Goal: Use online tool/utility: Use online tool/utility

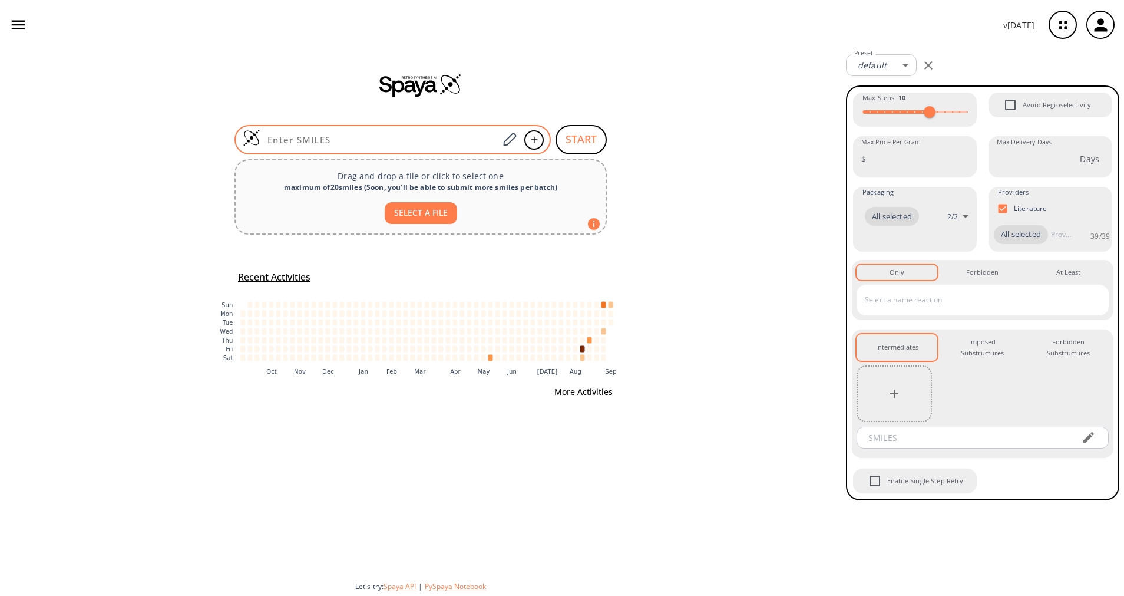
click at [457, 140] on input at bounding box center [379, 140] width 238 height 12
paste input "CC1(OCCO1)C2=CC=C(C(OC)=O)S2"
type input "CC1(OCCO1)C2=CC=C(C(OC)=O)S2"
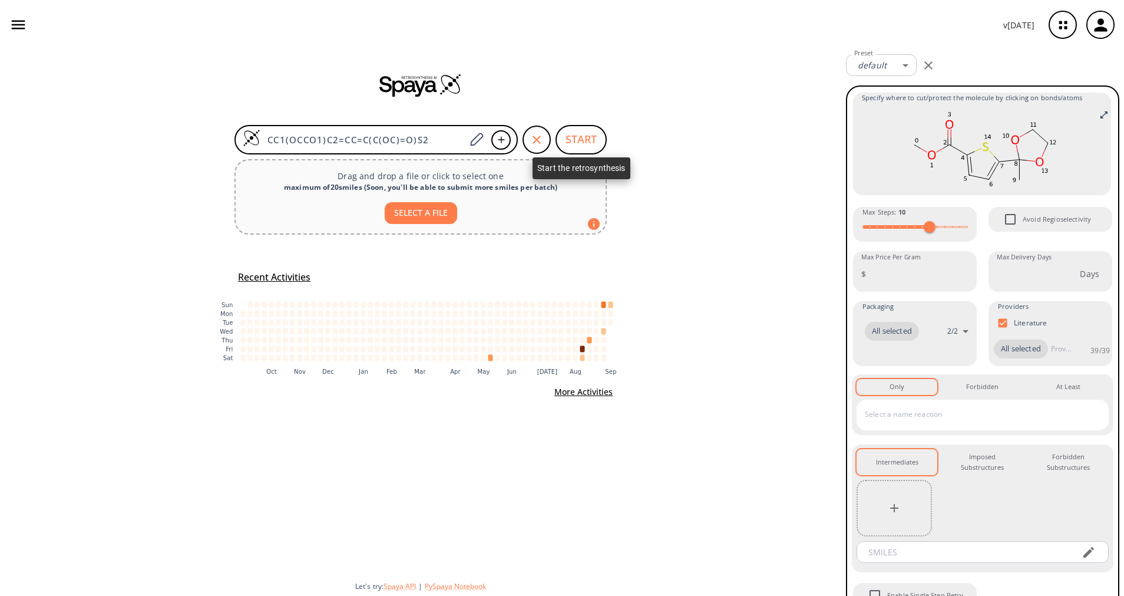
click at [582, 140] on button "START" at bounding box center [581, 139] width 51 height 29
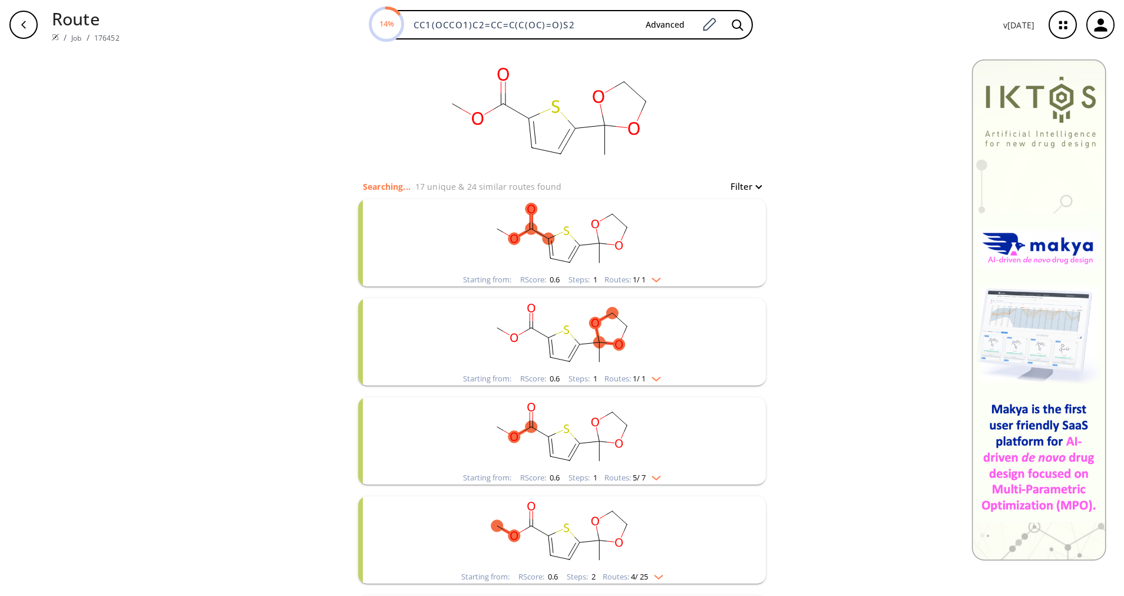
click at [656, 278] on img "clusters" at bounding box center [653, 277] width 15 height 9
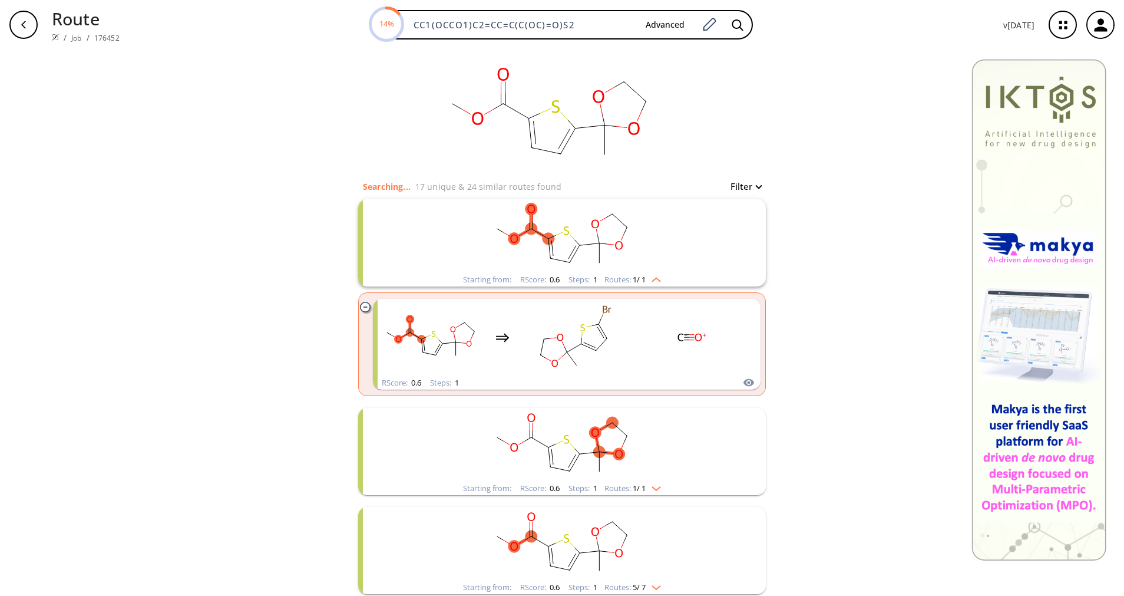
click at [656, 278] on img "clusters" at bounding box center [653, 277] width 15 height 9
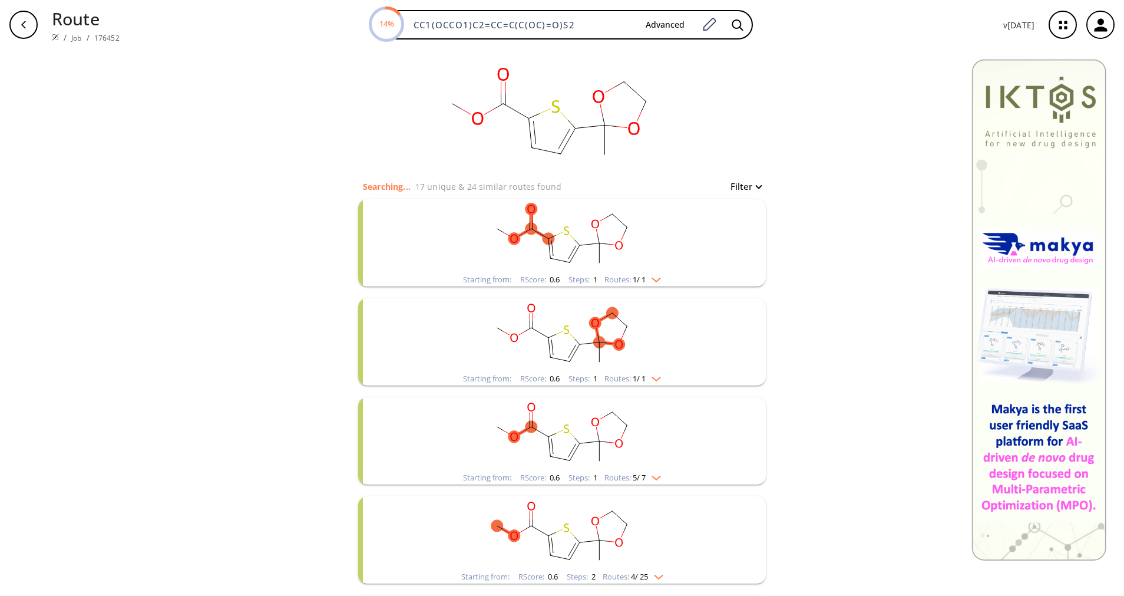
click at [650, 380] on img "clusters" at bounding box center [653, 376] width 15 height 9
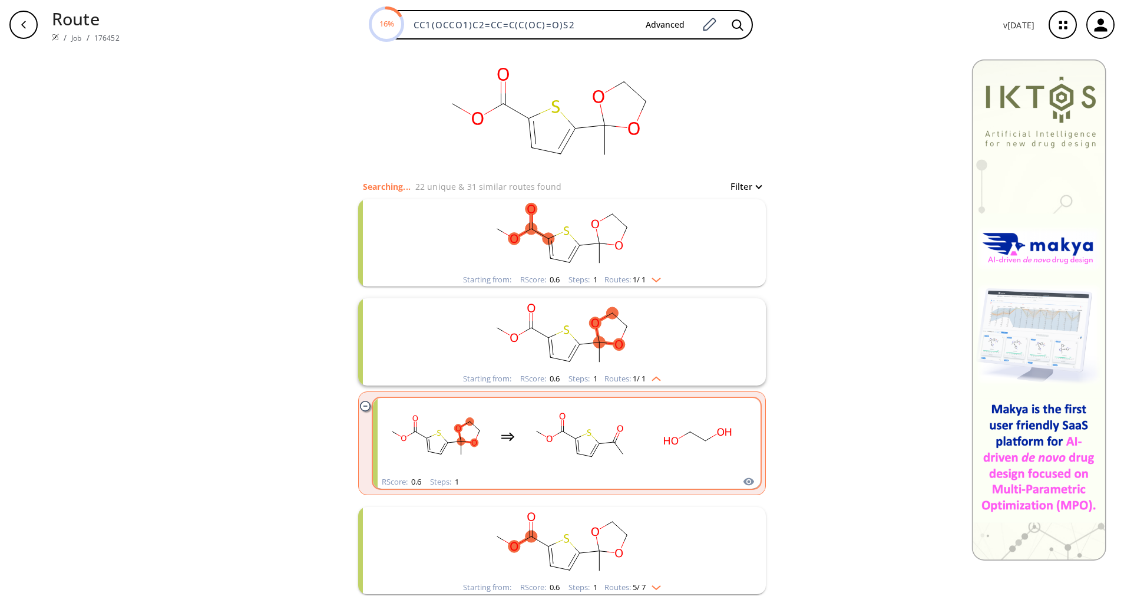
click at [687, 457] on rect "clusters" at bounding box center [698, 437] width 106 height 74
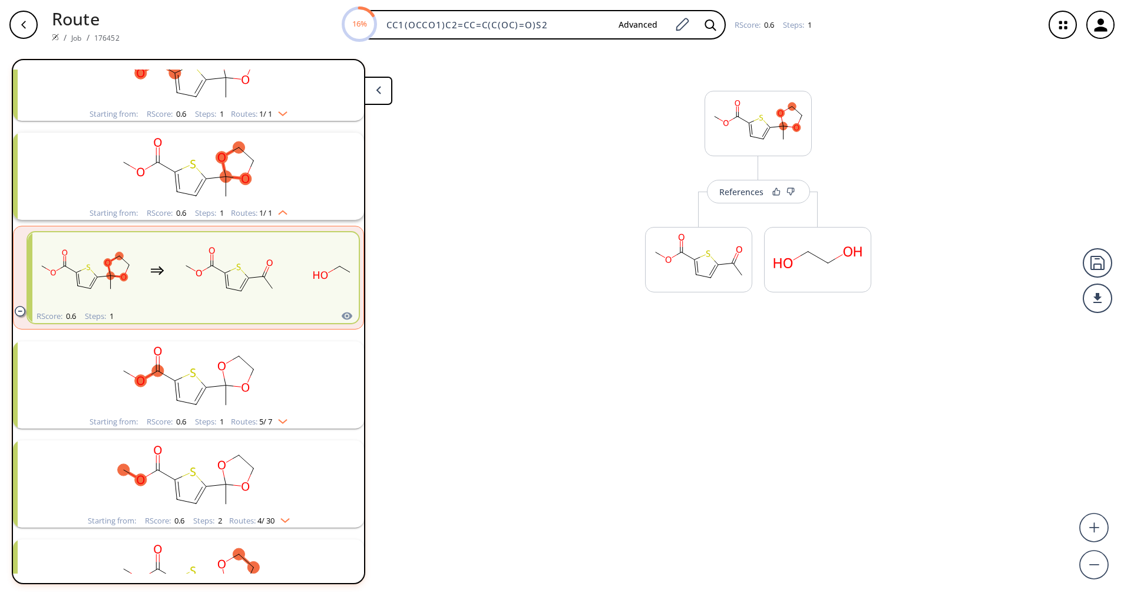
scroll to position [126, 0]
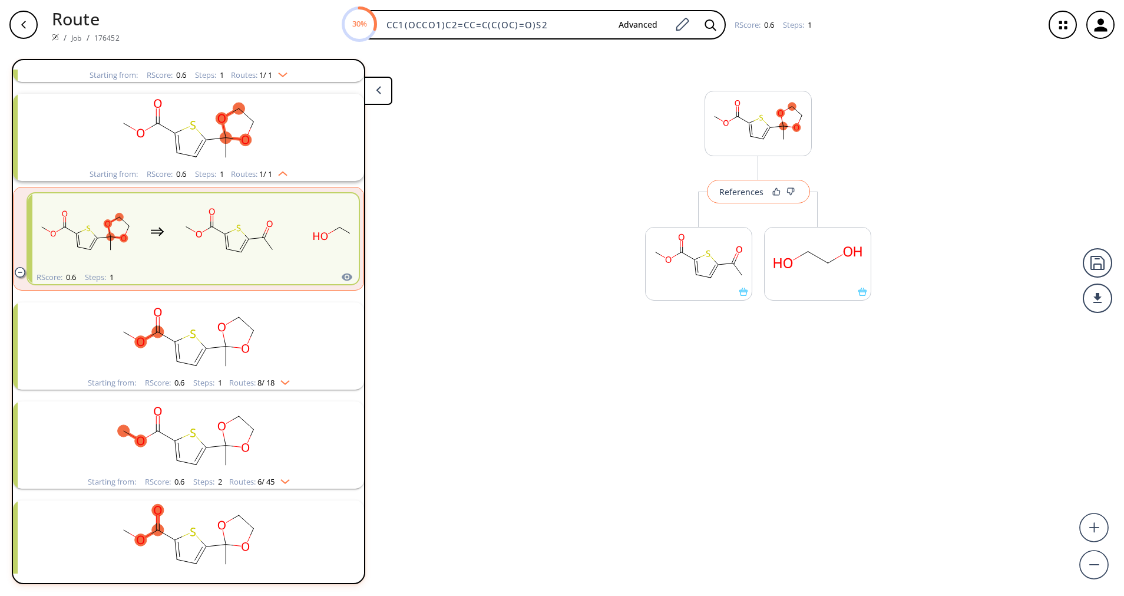
click at [744, 192] on div "References" at bounding box center [742, 192] width 44 height 8
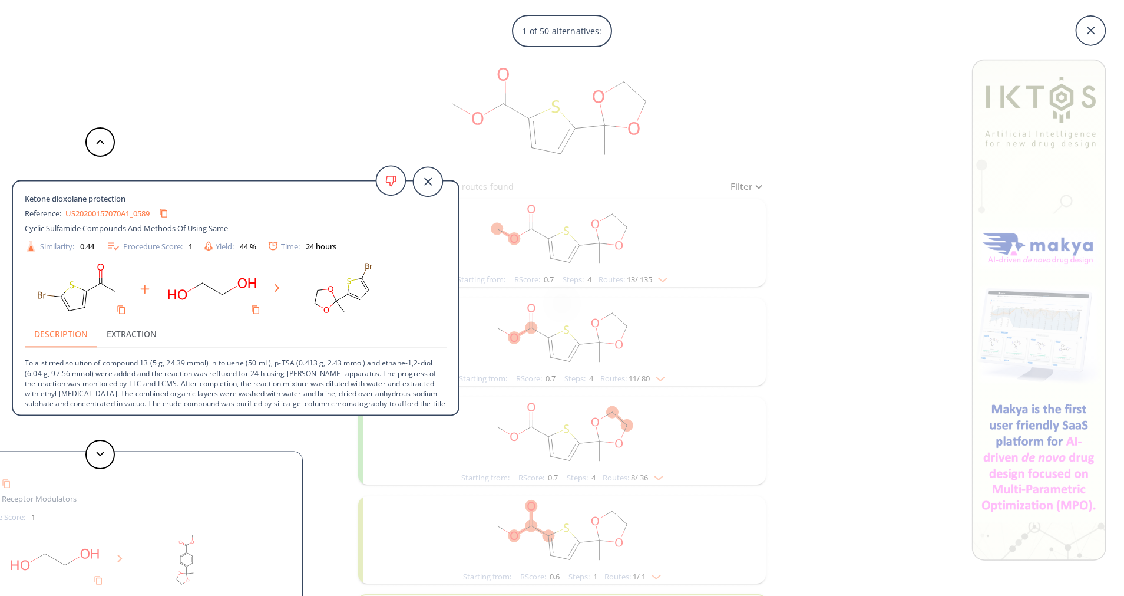
click at [423, 49] on div "Ketone dioxolane protection Reference: US20200157070A1_0589 Cyclic Sulfamide Co…" at bounding box center [230, 298] width 460 height 596
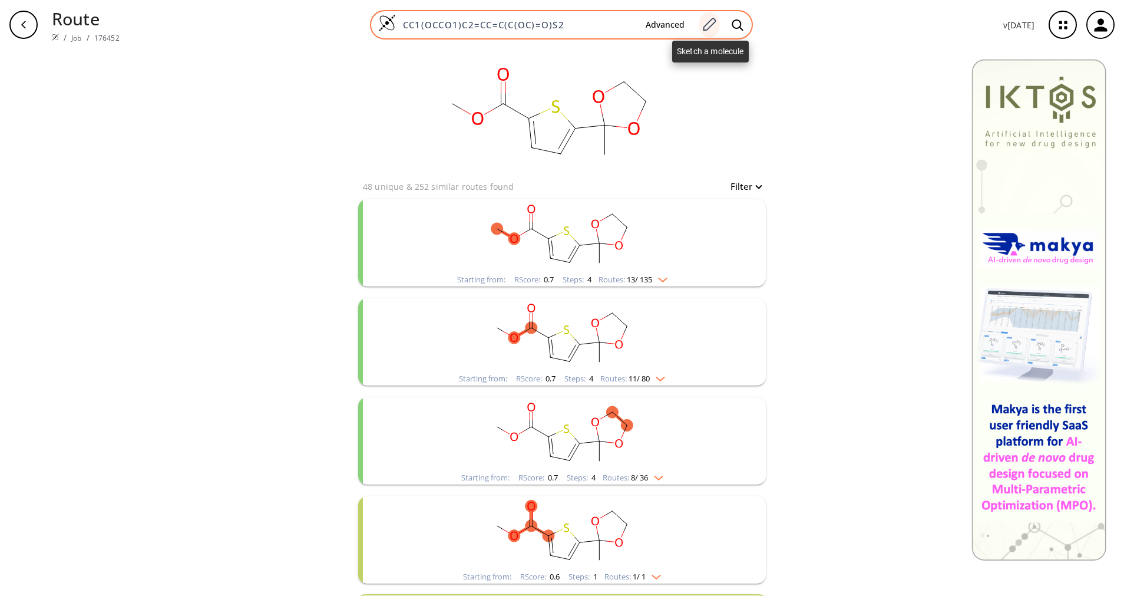
click at [715, 25] on icon at bounding box center [710, 24] width 13 height 13
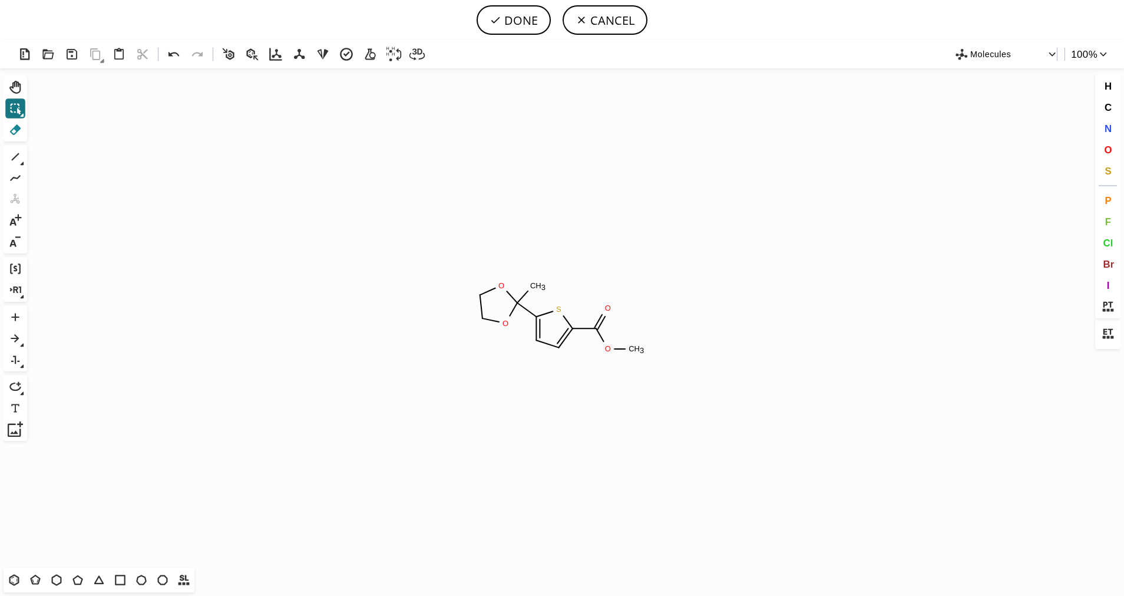
click at [17, 124] on icon at bounding box center [15, 129] width 15 height 15
click at [494, 287] on icon at bounding box center [487, 291] width 23 height 18
click at [500, 285] on tspan "O" at bounding box center [502, 285] width 6 height 9
click at [482, 302] on icon at bounding box center [482, 310] width 14 height 22
click at [482, 292] on tspan "C" at bounding box center [480, 295] width 6 height 9
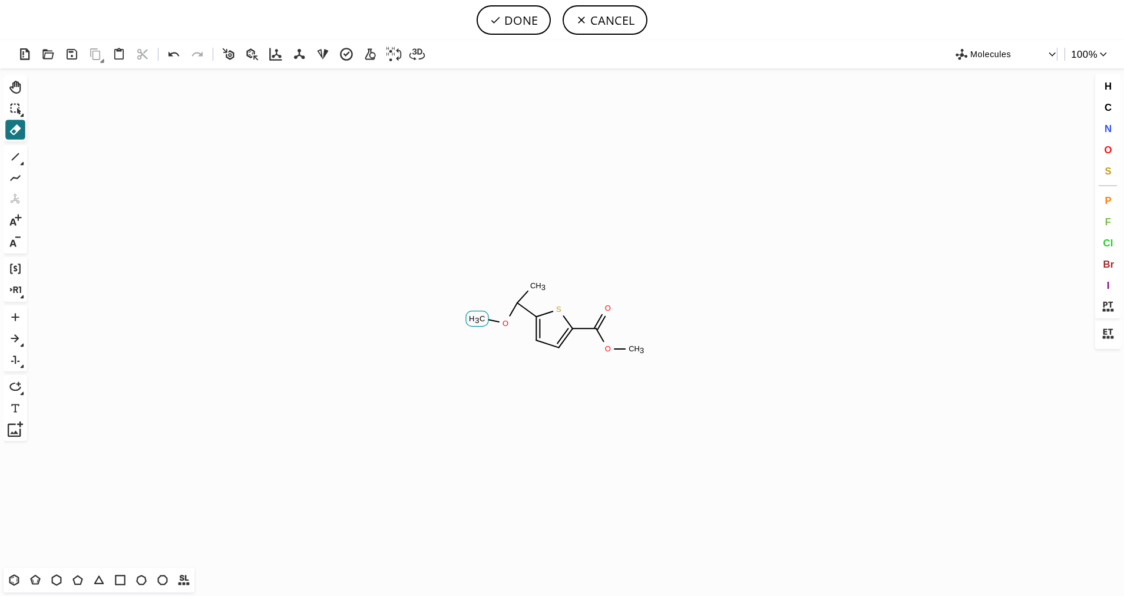
click at [483, 314] on tspan "C" at bounding box center [483, 318] width 6 height 9
click at [501, 319] on tspan "H" at bounding box center [500, 323] width 6 height 9
click at [14, 91] on icon at bounding box center [15, 87] width 15 height 15
drag, startPoint x: 525, startPoint y: 281, endPoint x: 516, endPoint y: 273, distance: 12.1
click at [516, 273] on icon "Created with [PERSON_NAME] 2.3.0 C H 3 O C H 3 O S" at bounding box center [562, 317] width 1061 height 499
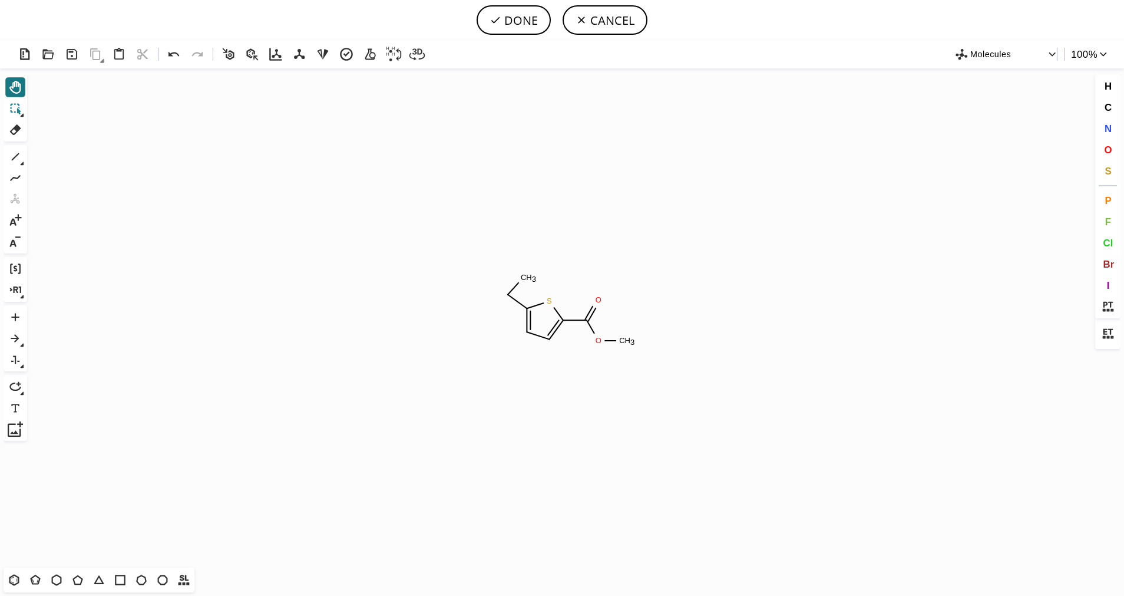
click at [10, 104] on icon at bounding box center [15, 108] width 15 height 15
drag, startPoint x: 522, startPoint y: 274, endPoint x: 510, endPoint y: 269, distance: 13.5
click at [312, 304] on icon "Created with [PERSON_NAME] 2.3.0 C H 3 O C H 3 O S" at bounding box center [562, 317] width 1061 height 499
click at [19, 160] on icon at bounding box center [15, 156] width 15 height 15
click at [22, 162] on icon at bounding box center [22, 163] width 4 height 4
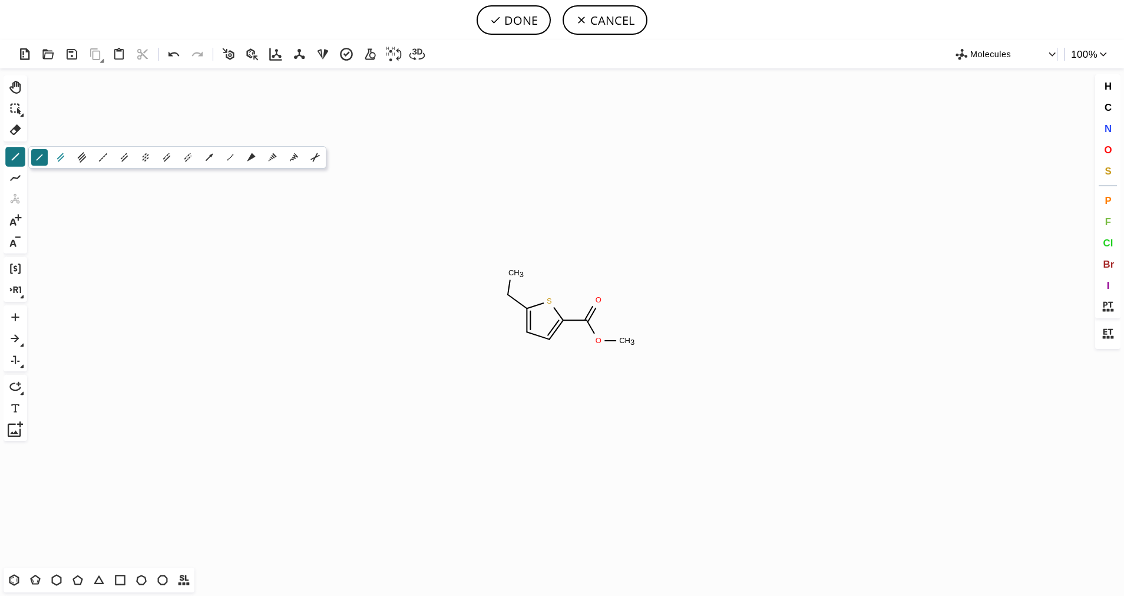
click at [61, 158] on icon at bounding box center [60, 157] width 13 height 13
click at [1110, 159] on button "O" at bounding box center [1109, 150] width 20 height 20
click at [490, 305] on tspan "O" at bounding box center [490, 305] width 6 height 9
click at [13, 129] on icon at bounding box center [15, 129] width 11 height 11
click at [18, 85] on icon at bounding box center [15, 87] width 15 height 15
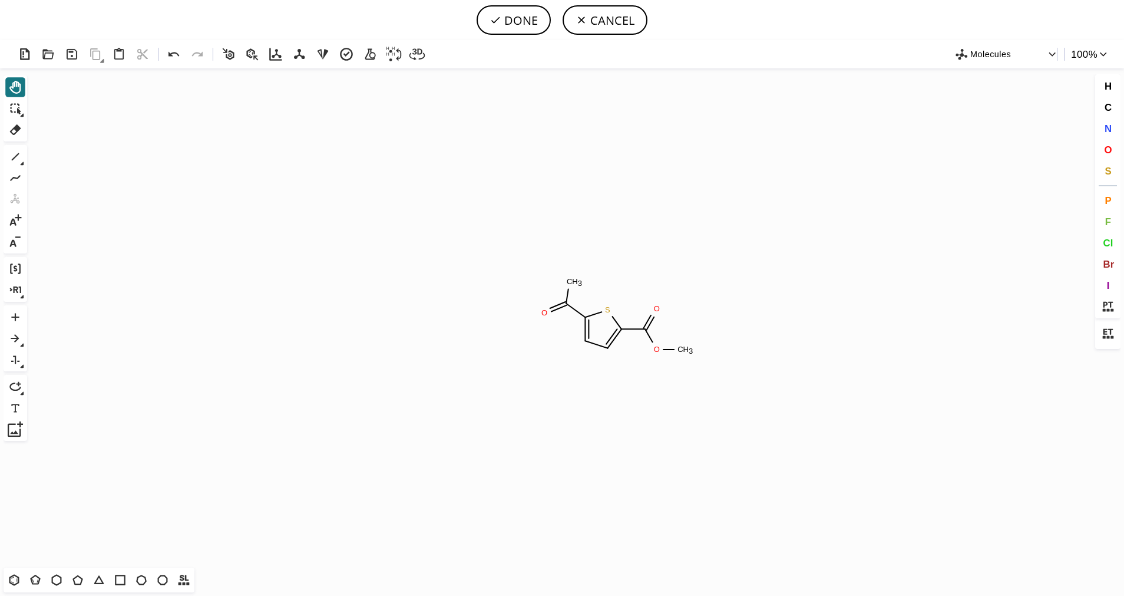
drag, startPoint x: 424, startPoint y: 219, endPoint x: 333, endPoint y: 139, distance: 121.5
click at [333, 139] on icon "Created with [PERSON_NAME] 2.3.0 O C H 3 O C H 3 O S O" at bounding box center [562, 317] width 1061 height 499
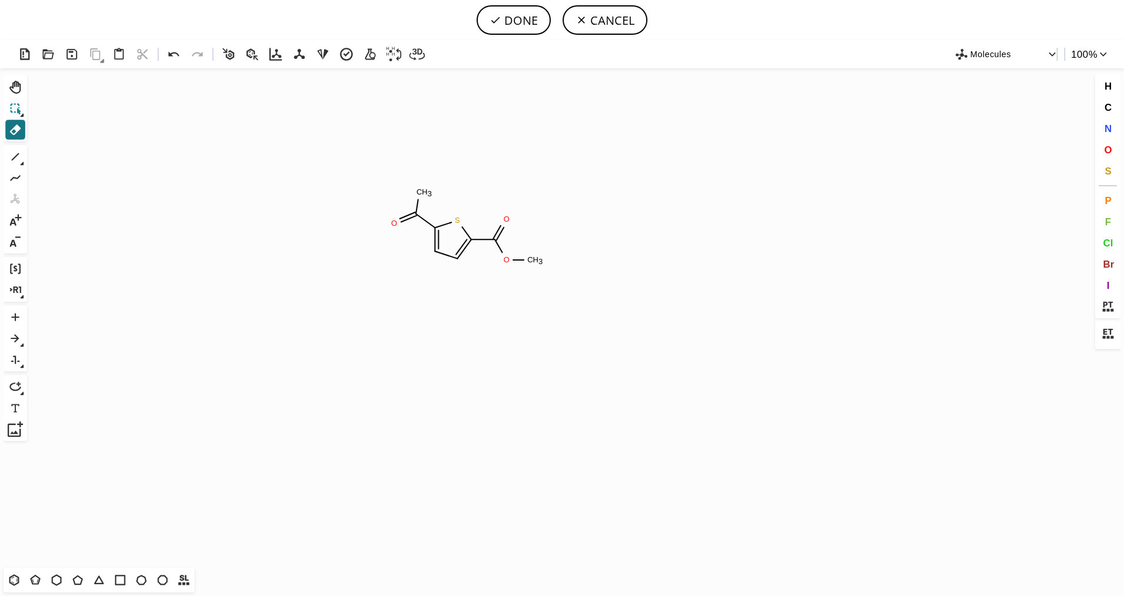
click at [18, 100] on button "Shift+Tab" at bounding box center [15, 108] width 20 height 20
click at [22, 577] on icon at bounding box center [13, 579] width 15 height 15
click at [497, 286] on icon "Created with [PERSON_NAME] 2.3.0 O" at bounding box center [562, 317] width 1061 height 499
click at [10, 157] on icon at bounding box center [15, 156] width 15 height 15
click at [1114, 262] on span "Br" at bounding box center [1108, 263] width 11 height 11
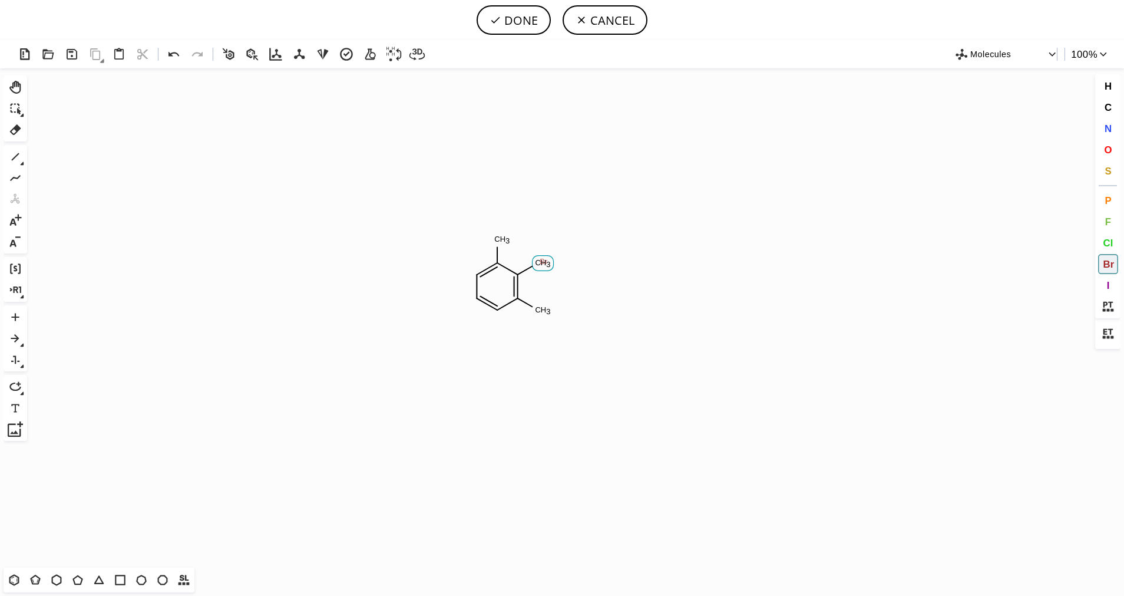
click at [544, 261] on tspan "Br" at bounding box center [544, 261] width 8 height 9
click at [1113, 136] on button "N" at bounding box center [1109, 128] width 20 height 20
click at [535, 309] on tspan "N" at bounding box center [535, 310] width 6 height 9
click at [15, 153] on icon at bounding box center [15, 156] width 15 height 15
drag, startPoint x: 540, startPoint y: 314, endPoint x: 559, endPoint y: 300, distance: 23.7
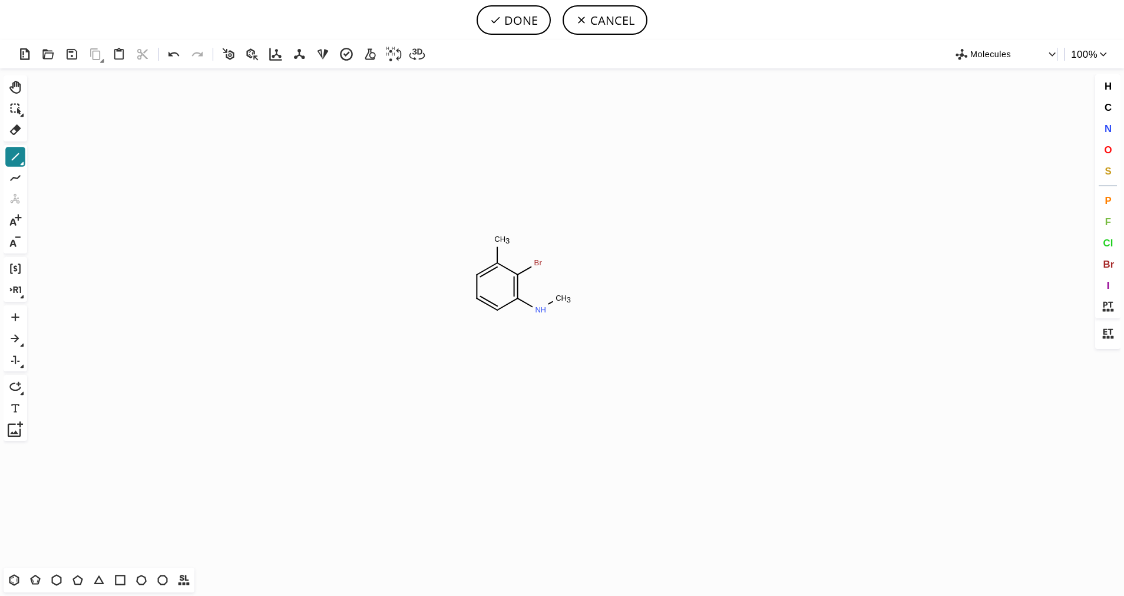
click at [23, 160] on icon at bounding box center [15, 156] width 15 height 15
click at [62, 163] on icon at bounding box center [60, 157] width 13 height 13
click at [1113, 154] on button "O" at bounding box center [1109, 150] width 20 height 20
click at [576, 312] on tspan "O" at bounding box center [576, 313] width 6 height 9
click at [515, 23] on button "DONE" at bounding box center [514, 19] width 74 height 29
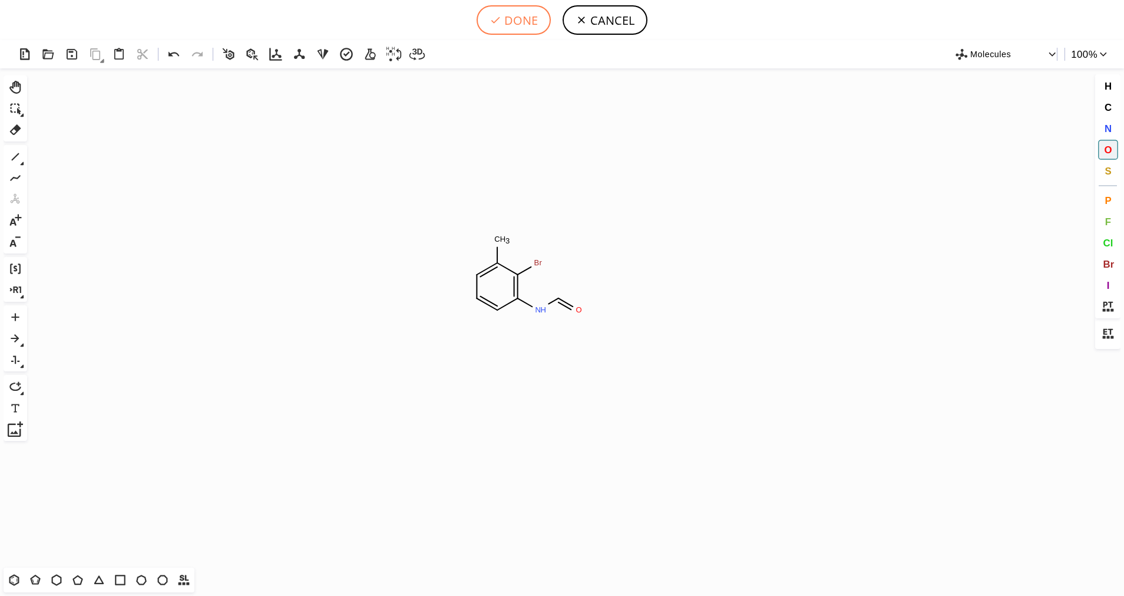
type input "C1C=CC(NC=O)=C(Br)C=1C"
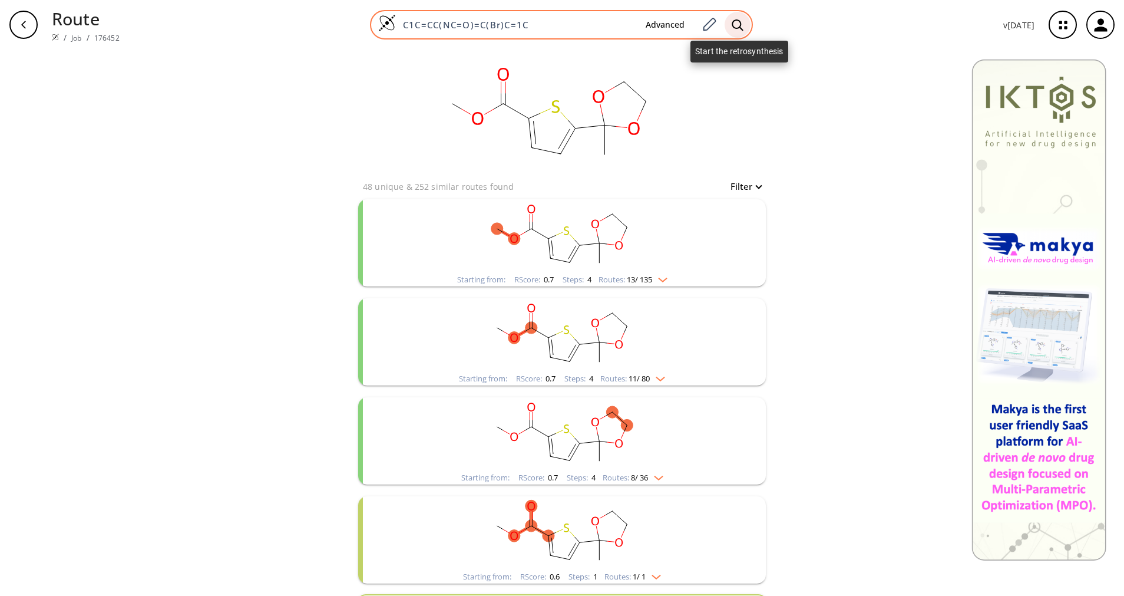
click at [741, 25] on icon at bounding box center [738, 25] width 12 height 12
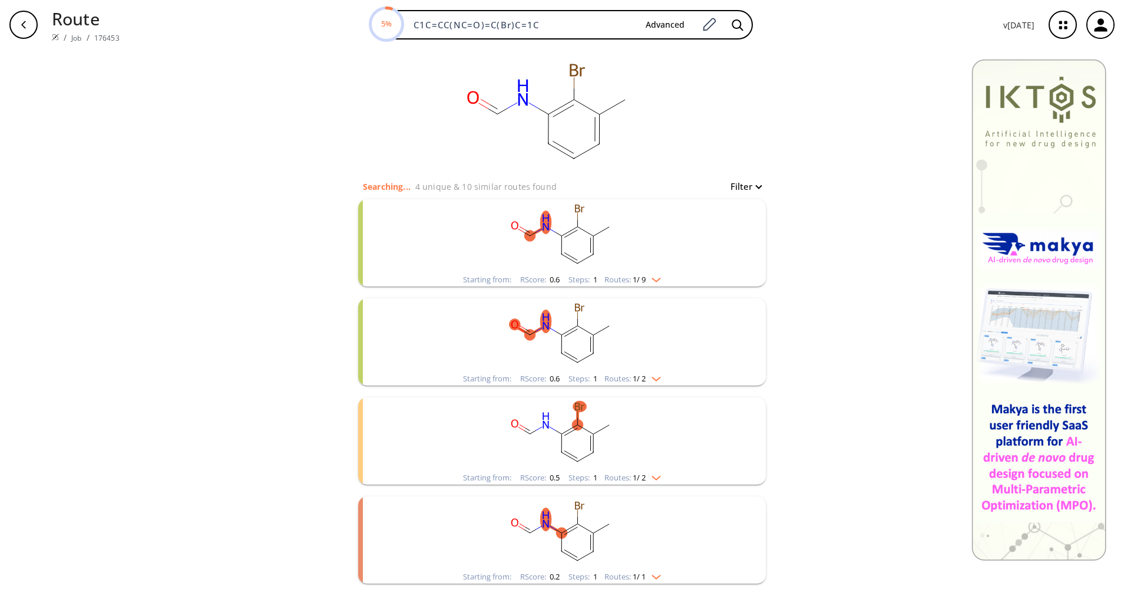
click at [661, 279] on div "Starting from: RScore : 0.6 Steps : 1 Routes: 1 / 9" at bounding box center [562, 280] width 216 height 14
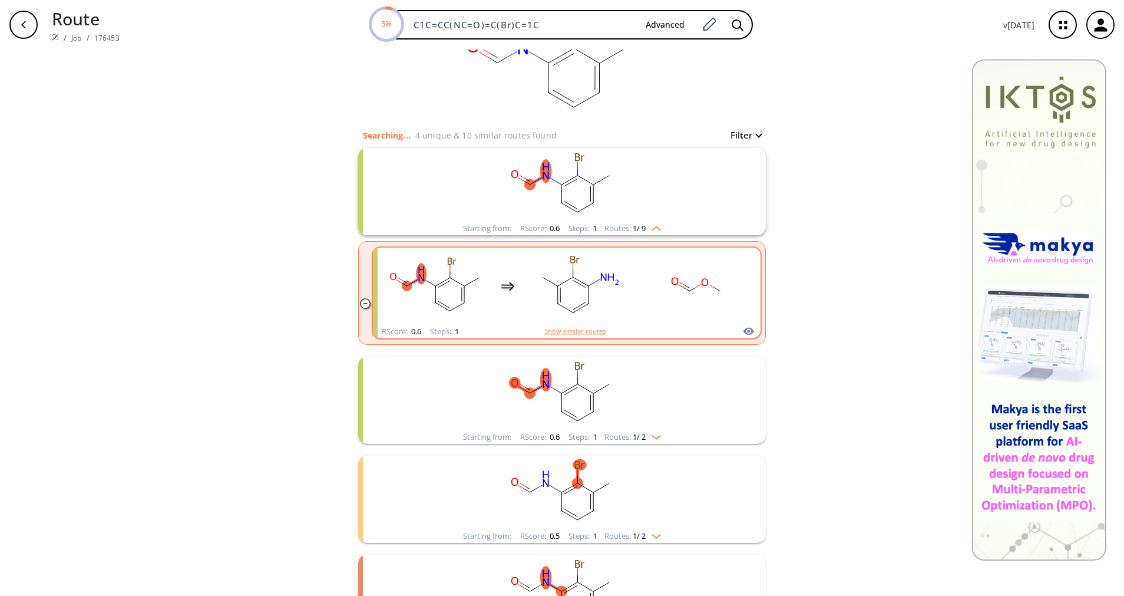
scroll to position [88, 0]
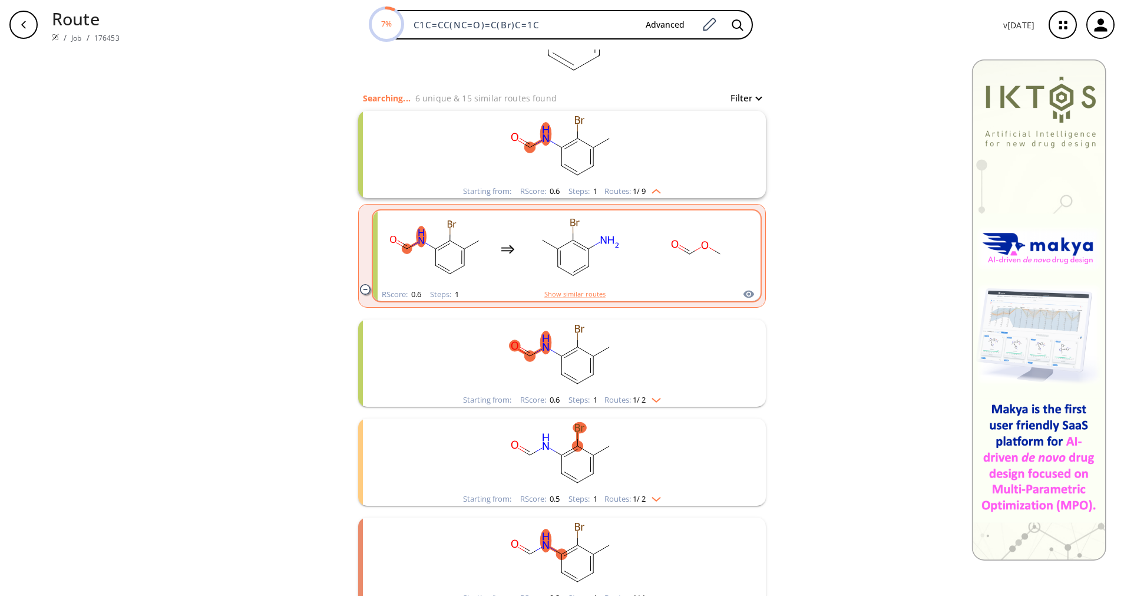
drag, startPoint x: 599, startPoint y: 263, endPoint x: 552, endPoint y: 264, distance: 47.2
click at [553, 264] on ellipse "clusters" at bounding box center [558, 266] width 11 height 11
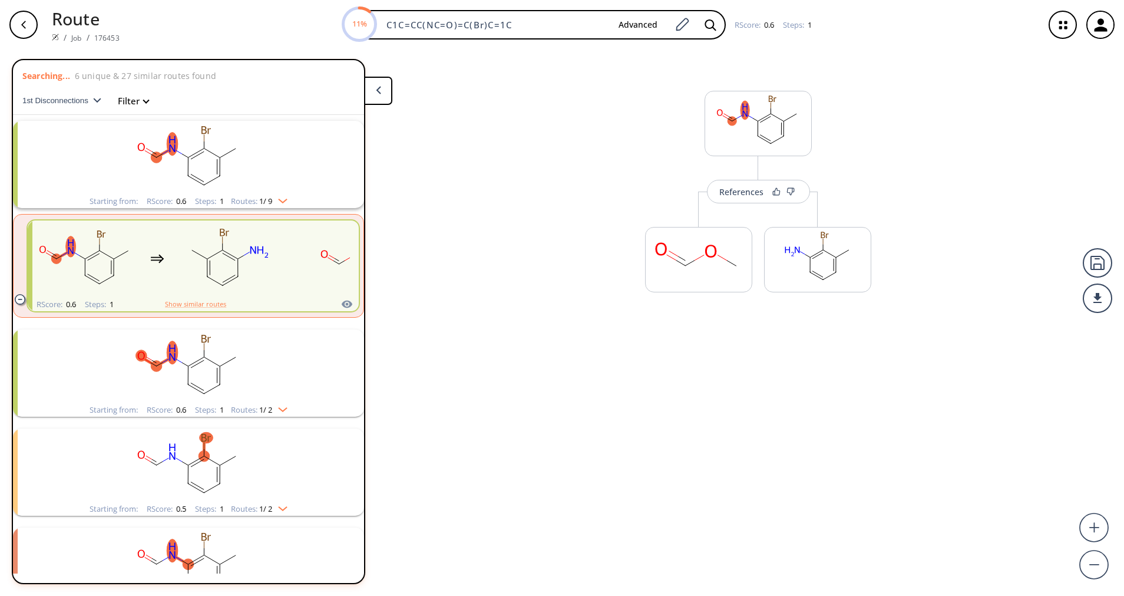
scroll to position [27, 0]
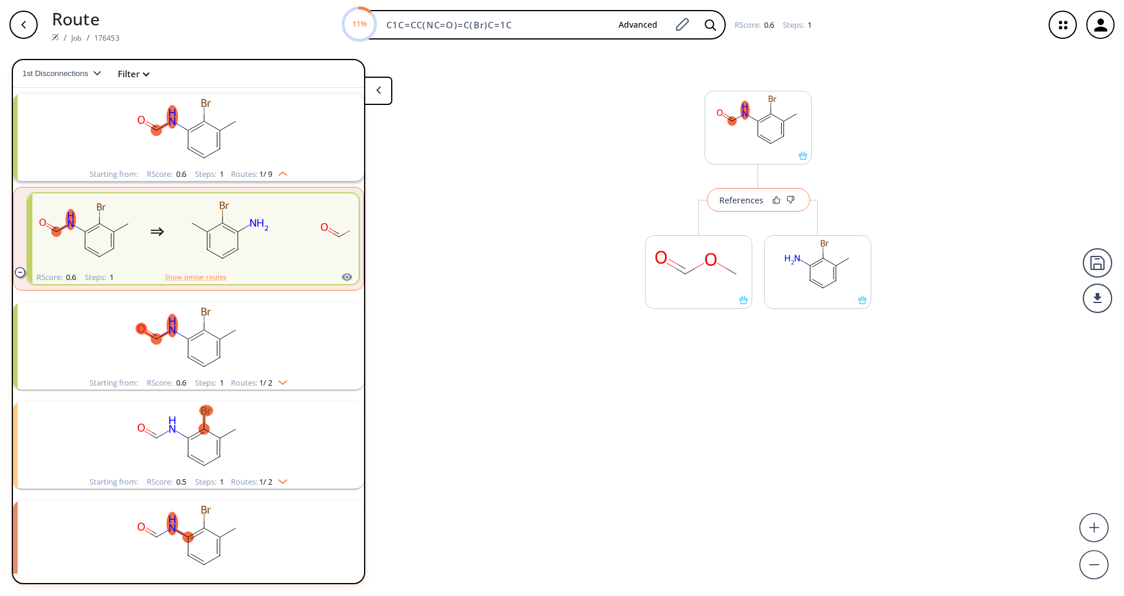
click at [761, 206] on button "References" at bounding box center [758, 200] width 103 height 24
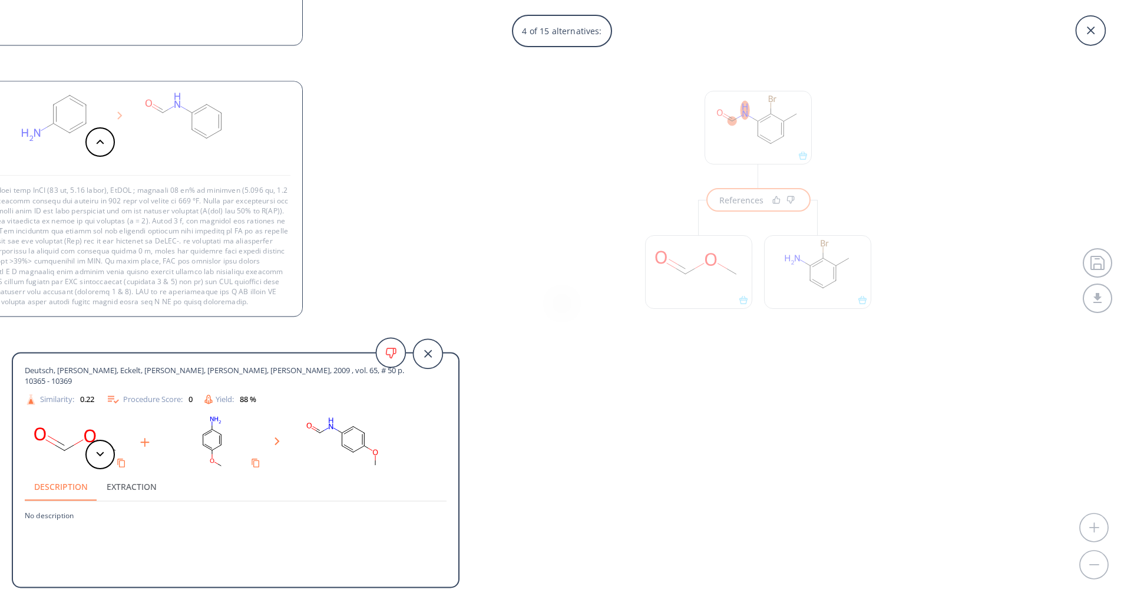
scroll to position [83, 0]
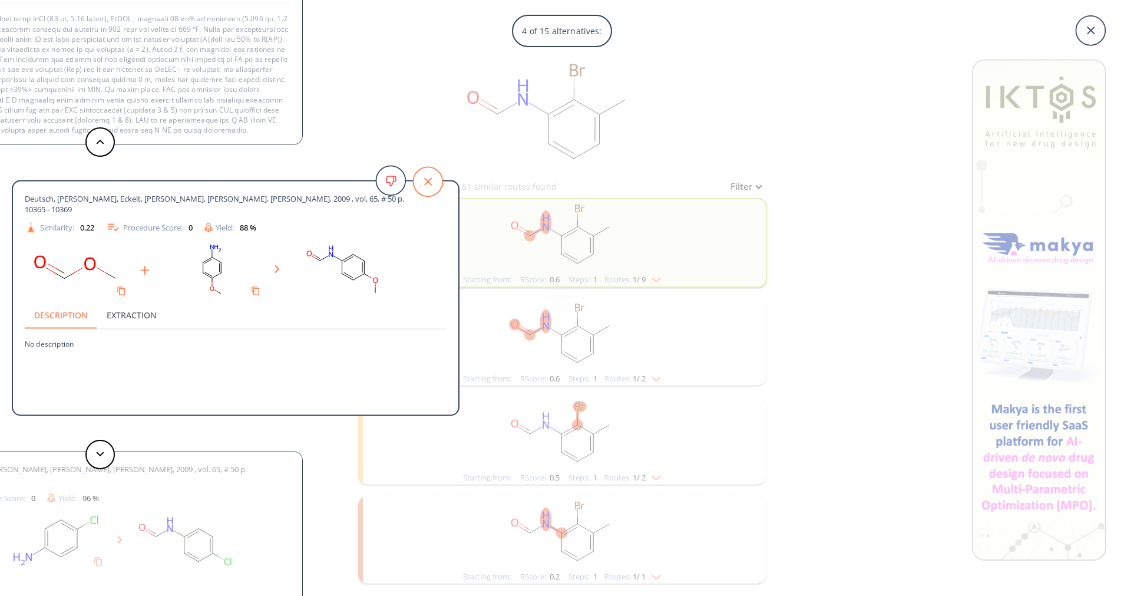
click at [434, 173] on icon at bounding box center [427, 181] width 29 height 29
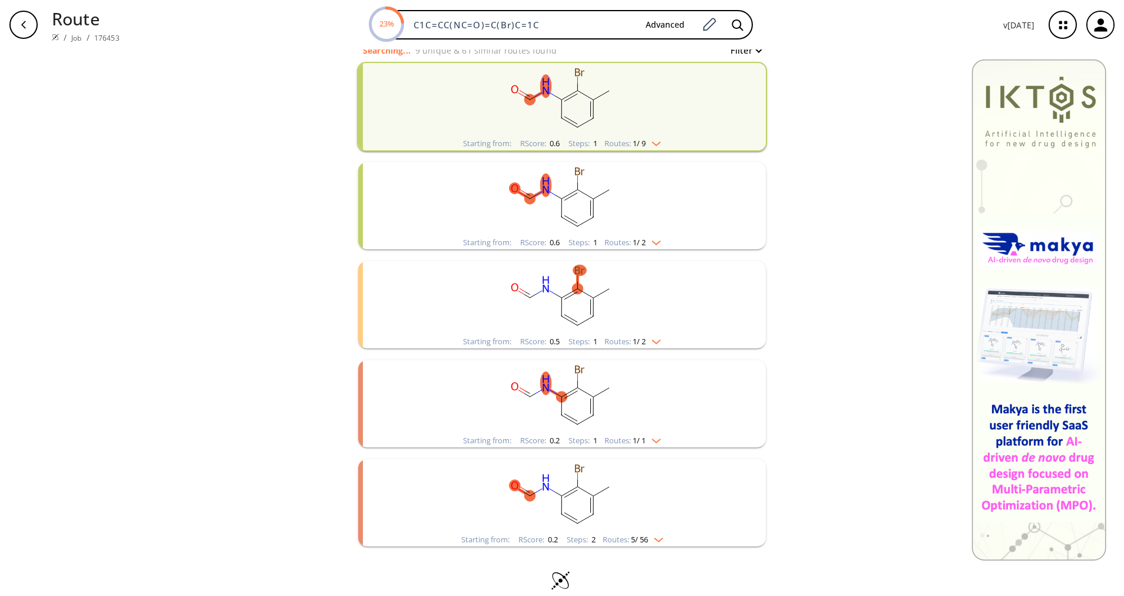
scroll to position [151, 0]
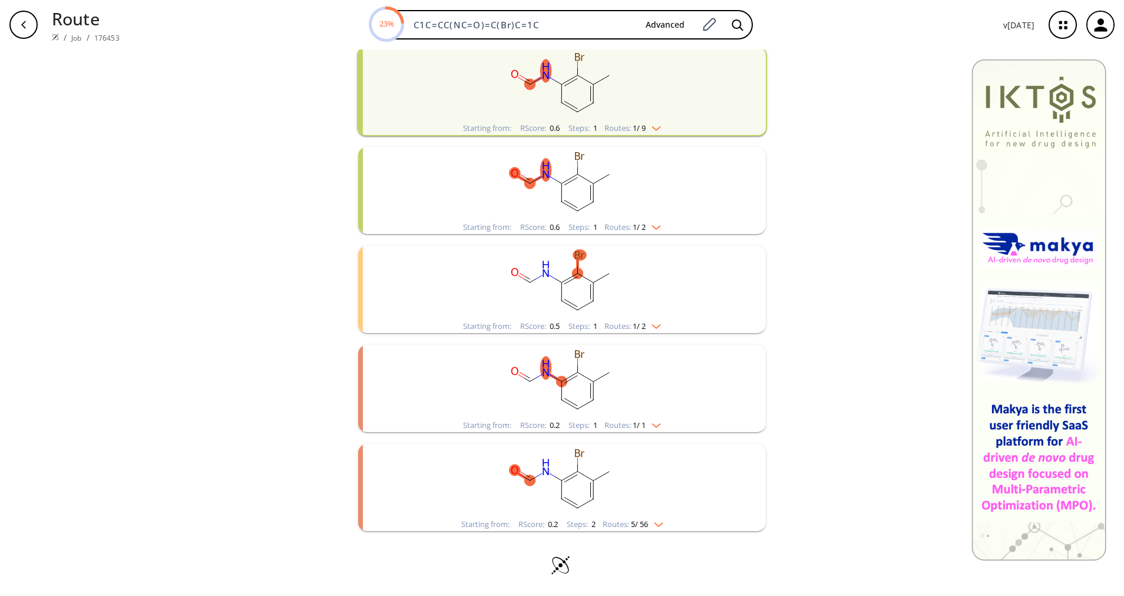
click at [649, 424] on img "clusters" at bounding box center [653, 422] width 15 height 9
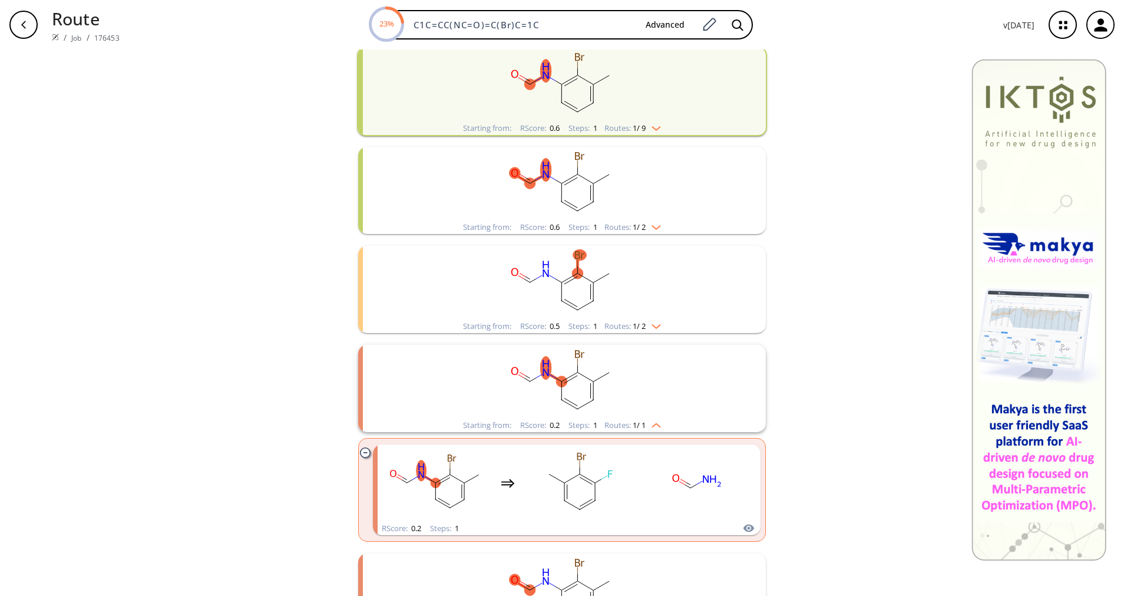
click at [649, 424] on img "clusters" at bounding box center [653, 422] width 15 height 9
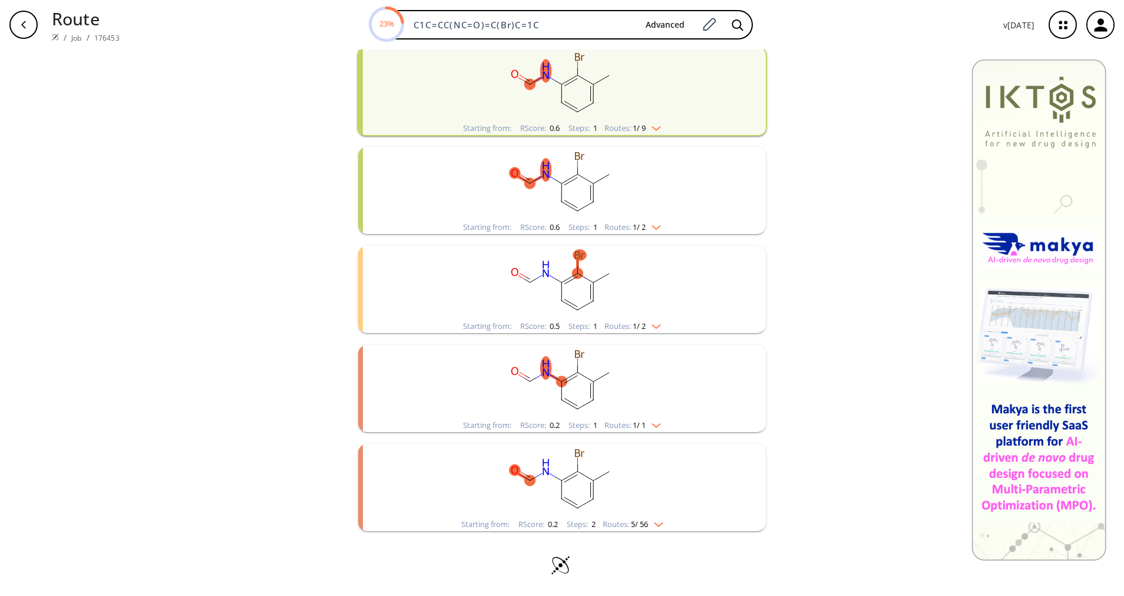
click at [652, 324] on img "clusters" at bounding box center [653, 323] width 15 height 9
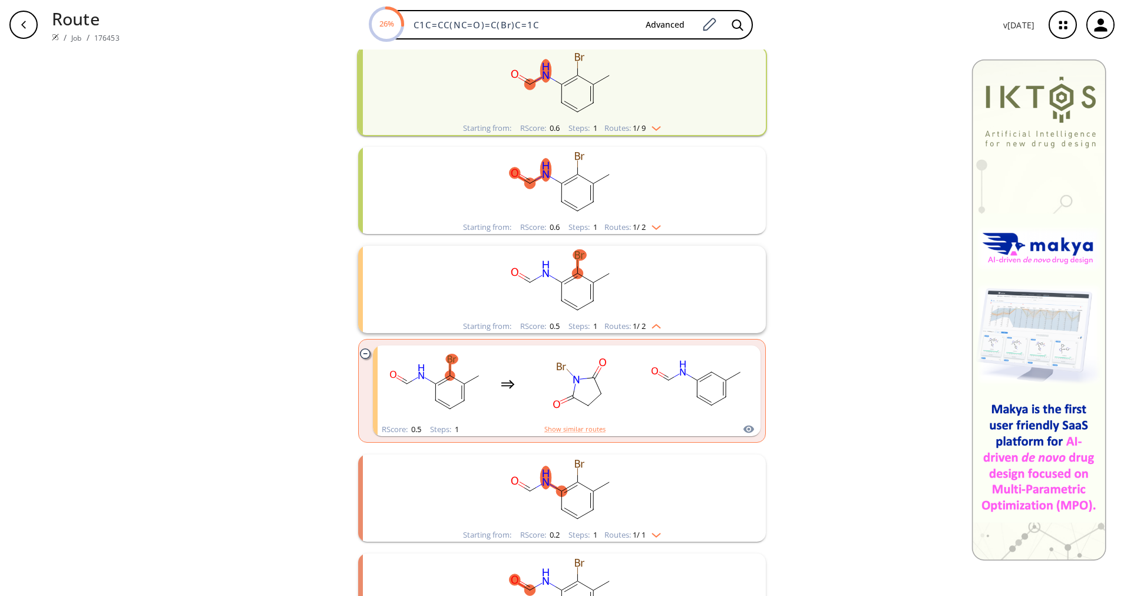
click at [652, 324] on img "clusters" at bounding box center [653, 323] width 15 height 9
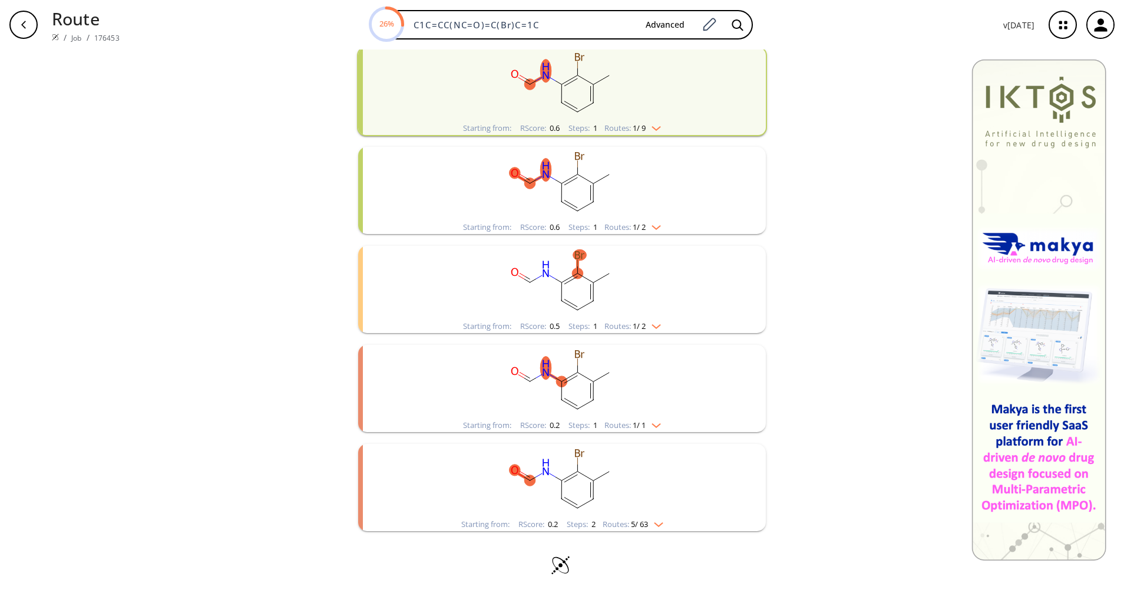
click at [637, 513] on rect "clusters" at bounding box center [562, 481] width 306 height 74
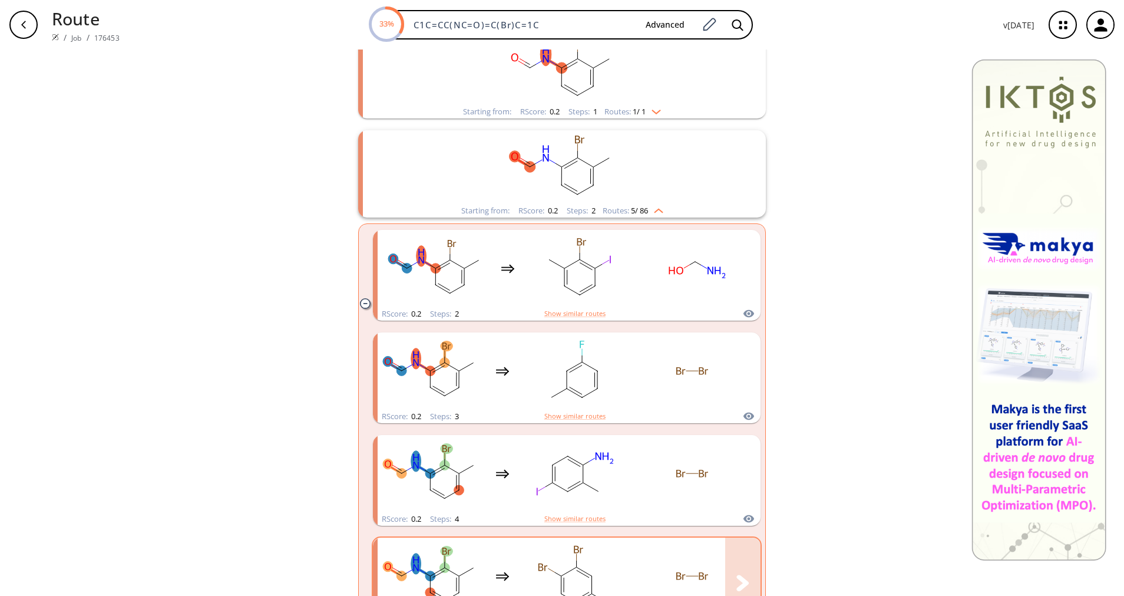
scroll to position [318, 0]
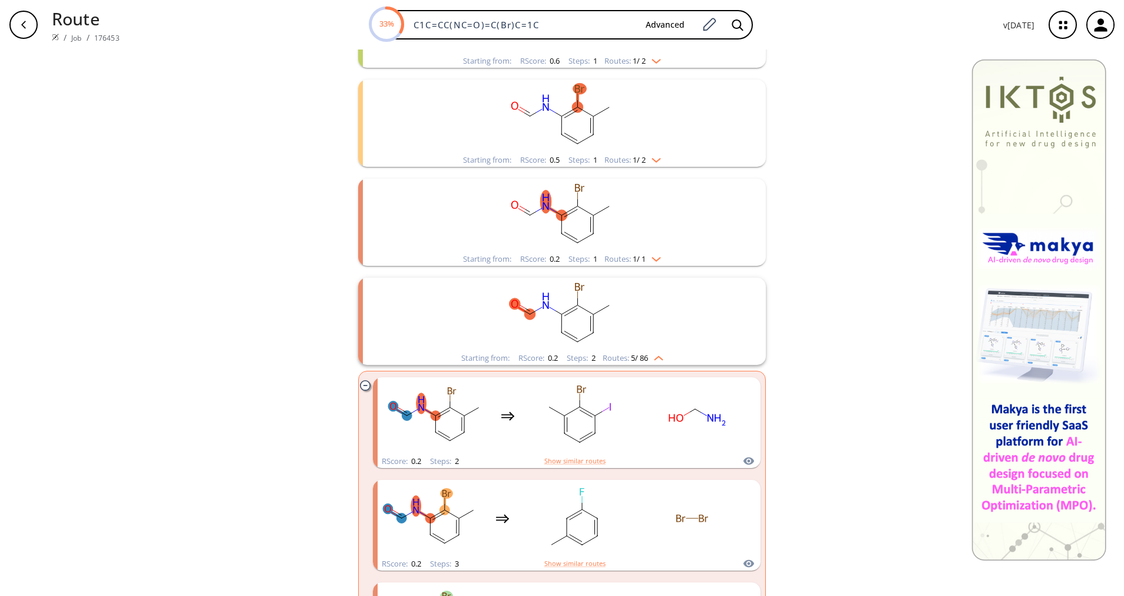
click at [621, 359] on div "Routes: 5 / 86" at bounding box center [633, 358] width 61 height 8
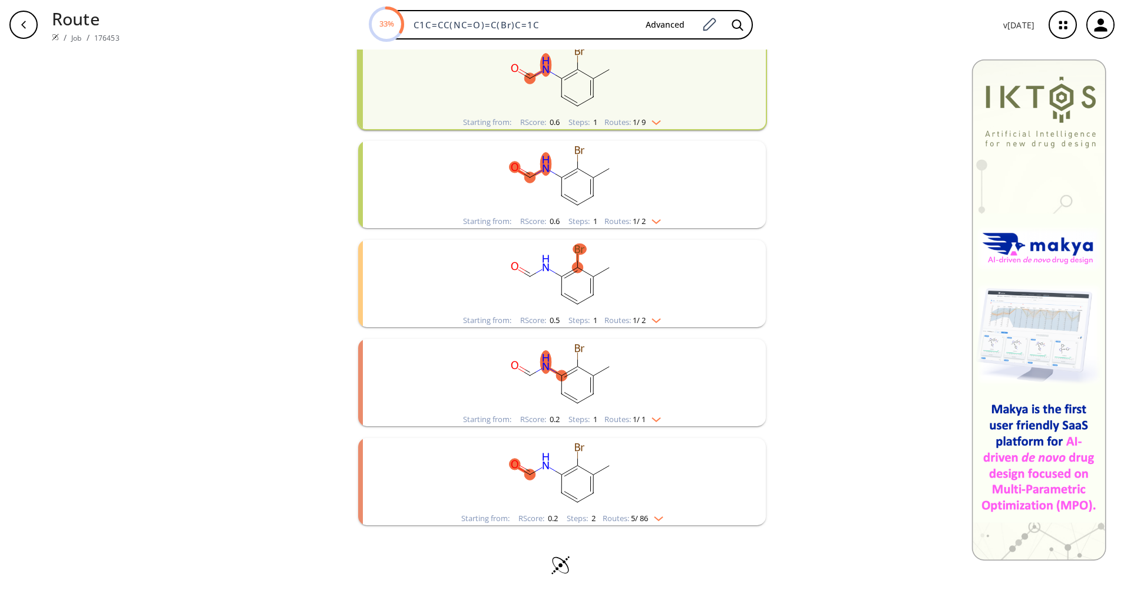
scroll to position [151, 0]
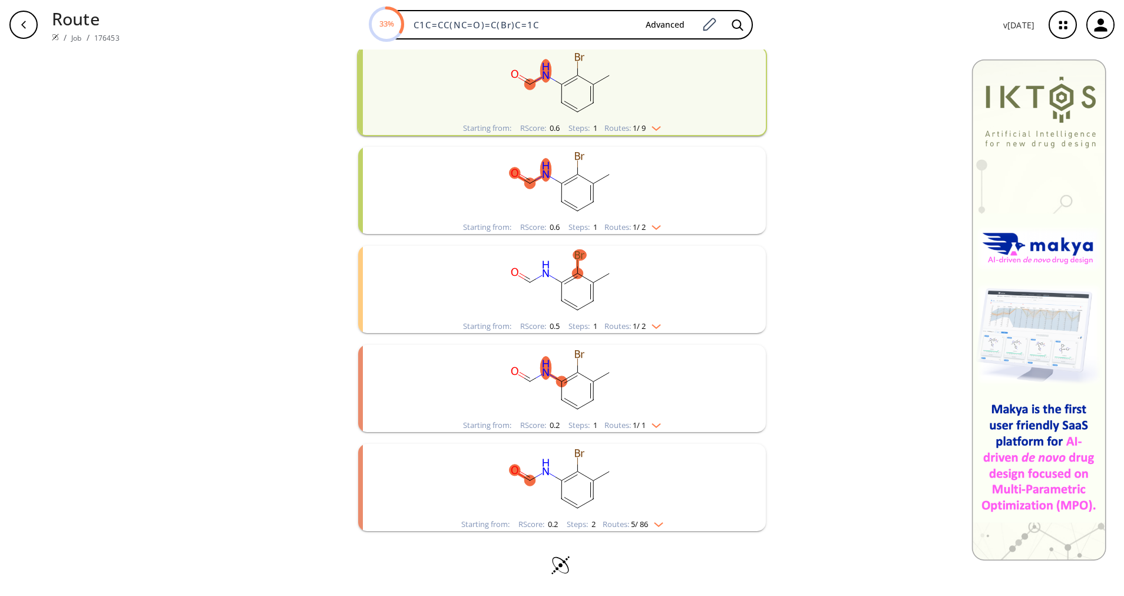
click at [637, 421] on span "1 / 1" at bounding box center [639, 425] width 13 height 8
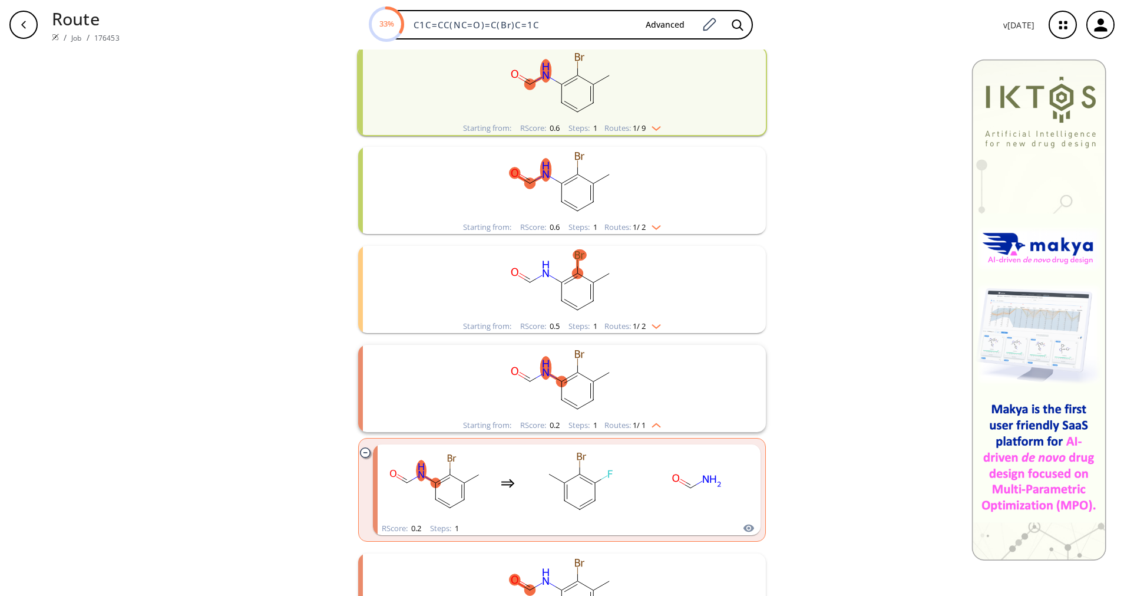
click at [637, 421] on span "1 / 1" at bounding box center [639, 425] width 13 height 8
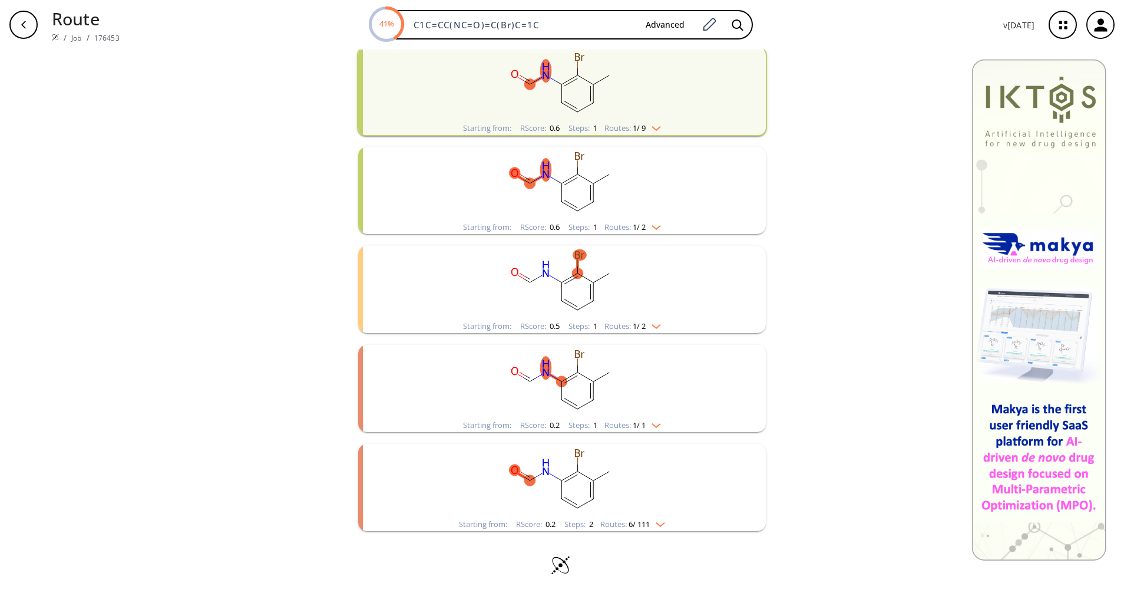
click at [646, 325] on img "clusters" at bounding box center [653, 323] width 15 height 9
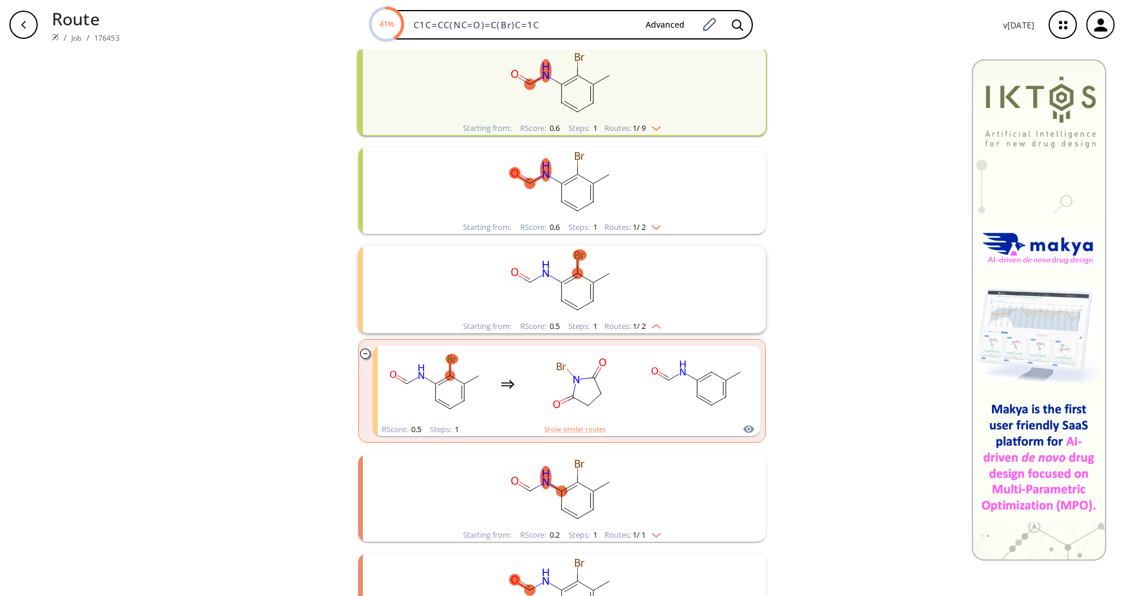
click at [646, 325] on img "clusters" at bounding box center [653, 323] width 15 height 9
